Goal: Task Accomplishment & Management: Complete application form

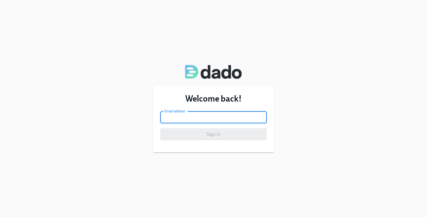
click at [209, 118] on input "email" at bounding box center [213, 117] width 106 height 12
type input "[PERSON_NAME][EMAIL_ADDRESS][PERSON_NAME][DOMAIN_NAME]"
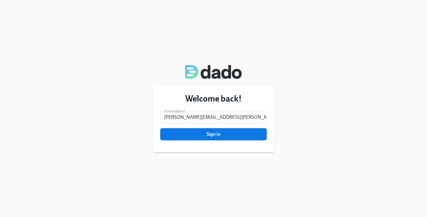
click at [215, 135] on span "Sign in" at bounding box center [214, 134] width 98 height 6
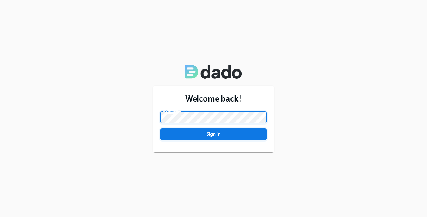
click at [239, 135] on span "Sign in" at bounding box center [214, 134] width 98 height 6
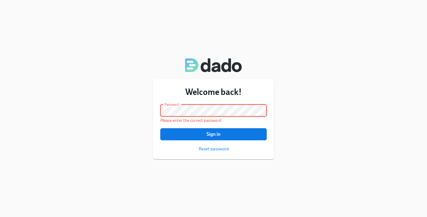
click at [160, 128] on button "Sign in" at bounding box center [213, 134] width 106 height 12
click at [281, 125] on div "Welcome back! Email address [PERSON_NAME][EMAIL_ADDRESS][PERSON_NAME][DOMAIN_NA…" at bounding box center [213, 108] width 427 height 217
click at [215, 150] on span "Reset password" at bounding box center [214, 148] width 30 height 6
click at [287, 131] on div "Welcome back! Email address [PERSON_NAME][EMAIL_ADDRESS][PERSON_NAME][DOMAIN_NA…" at bounding box center [213, 108] width 427 height 217
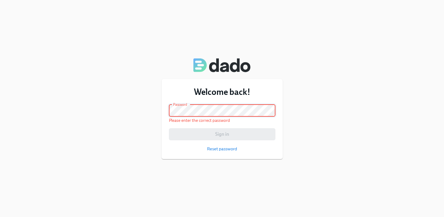
click at [201, 103] on div "Welcome back! Email address [PERSON_NAME][EMAIL_ADDRESS][PERSON_NAME][DOMAIN_NA…" at bounding box center [221, 119] width 121 height 80
click at [220, 147] on span "Reset password" at bounding box center [222, 148] width 30 height 6
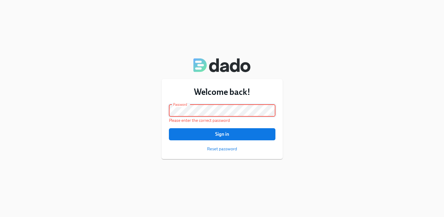
click at [169, 128] on button "Sign in" at bounding box center [222, 134] width 106 height 12
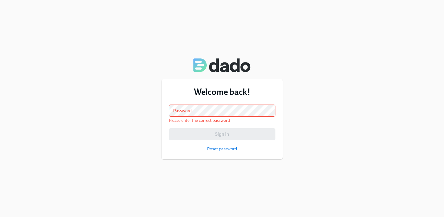
click at [285, 51] on div "Welcome back! Email address [PERSON_NAME][EMAIL_ADDRESS][PERSON_NAME][DOMAIN_NA…" at bounding box center [222, 108] width 444 height 217
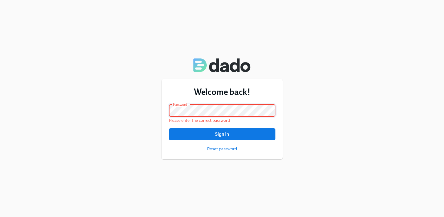
click at [169, 128] on button "Sign in" at bounding box center [222, 134] width 106 height 12
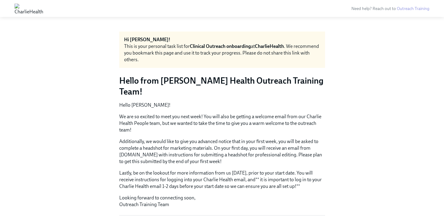
click at [43, 8] on img at bounding box center [29, 9] width 29 height 10
click at [20, 11] on img at bounding box center [29, 9] width 29 height 10
click at [43, 9] on img at bounding box center [29, 9] width 29 height 10
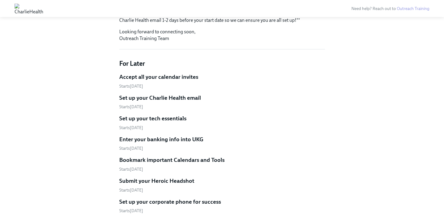
scroll to position [162, 0]
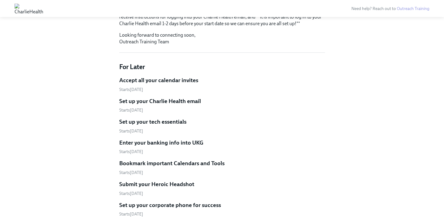
click at [157, 76] on h5 "Accept all your calendar invites" at bounding box center [158, 80] width 79 height 8
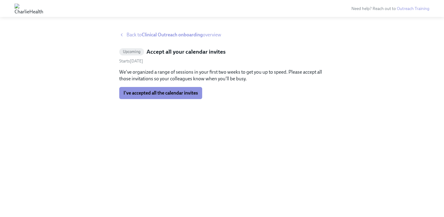
click at [121, 32] on icon at bounding box center [121, 34] width 5 height 5
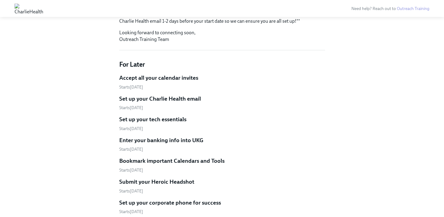
scroll to position [165, 0]
click at [163, 74] on h5 "Accept all your calendar invites" at bounding box center [158, 78] width 79 height 8
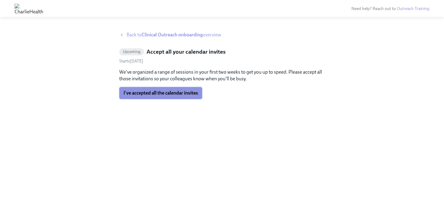
click at [161, 93] on span "I've accepted all the calendar invites" at bounding box center [160, 93] width 74 height 6
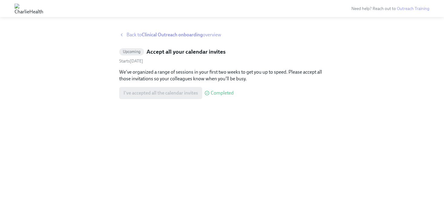
click at [123, 36] on icon at bounding box center [121, 34] width 5 height 5
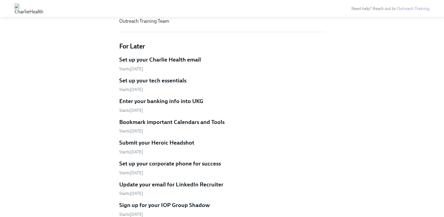
click at [171, 56] on h5 "Set up your Charlie Health email" at bounding box center [160, 60] width 82 height 8
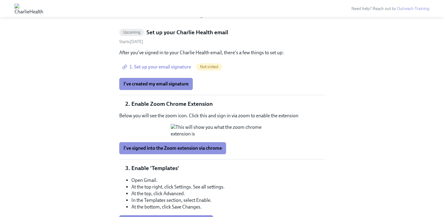
scroll to position [19, 0]
click at [179, 67] on span "1. Set up your email signature" at bounding box center [156, 67] width 67 height 6
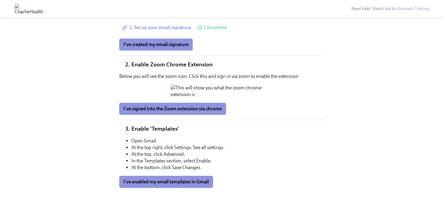
scroll to position [74, 0]
click at [189, 112] on span "I've signed into the Zoom extension via chrome" at bounding box center [172, 109] width 98 height 6
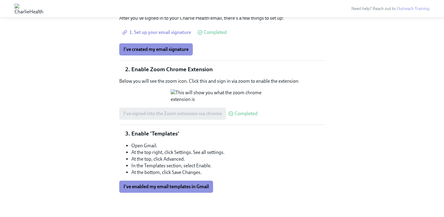
scroll to position [0, 0]
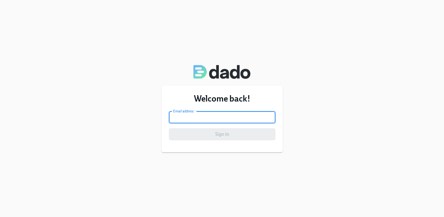
click at [209, 118] on input "email" at bounding box center [222, 117] width 106 height 12
type input "[PERSON_NAME][EMAIL_ADDRESS][PERSON_NAME][DOMAIN_NAME]"
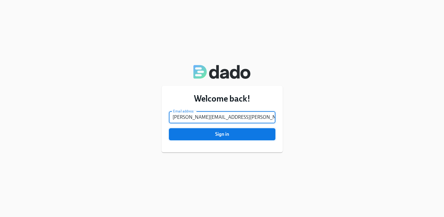
click at [234, 134] on span "Sign in" at bounding box center [222, 134] width 98 height 6
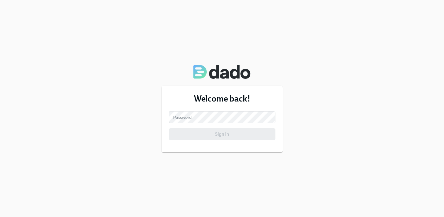
click at [290, 95] on div "Welcome back! Email address leah.kirchner@charliehealth.com Email address Passw…" at bounding box center [222, 108] width 444 height 217
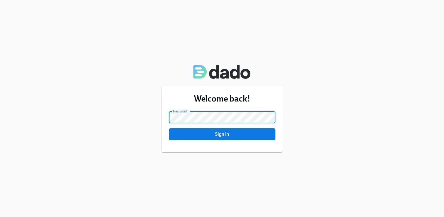
click at [169, 128] on button "Sign in" at bounding box center [222, 134] width 106 height 12
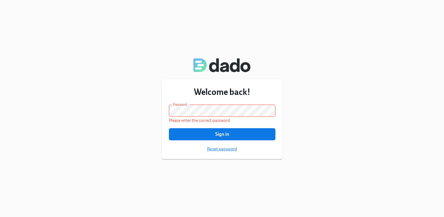
click at [217, 150] on span "Reset password" at bounding box center [222, 148] width 30 height 6
click at [169, 128] on button "Sign in" at bounding box center [222, 134] width 106 height 12
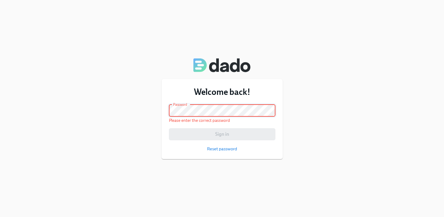
click at [340, 85] on div "Welcome back! Email address [PERSON_NAME][EMAIL_ADDRESS][PERSON_NAME][DOMAIN_NA…" at bounding box center [222, 108] width 444 height 217
click at [276, 126] on div "Welcome back! Email address [PERSON_NAME][EMAIL_ADDRESS][PERSON_NAME][DOMAIN_NA…" at bounding box center [221, 119] width 121 height 80
